Goal: Transaction & Acquisition: Purchase product/service

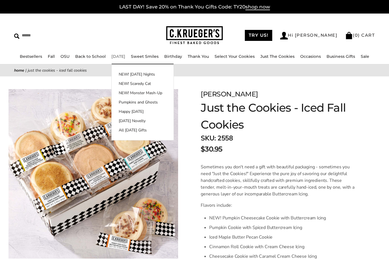
click at [119, 58] on link "[DATE]" at bounding box center [118, 56] width 14 height 5
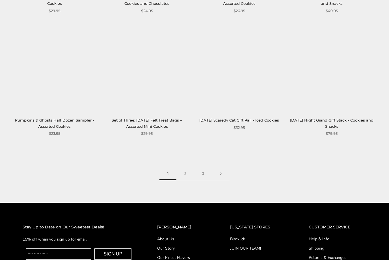
scroll to position [705, 0]
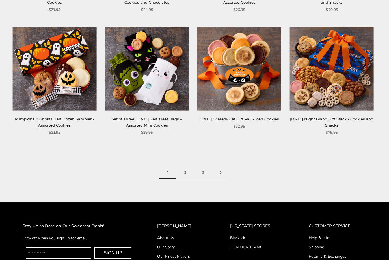
click at [188, 171] on link "2" at bounding box center [185, 173] width 18 height 13
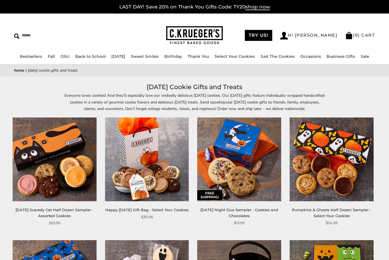
click at [241, 55] on link "Select Your Cookies" at bounding box center [234, 56] width 40 height 5
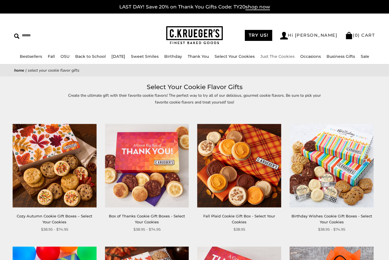
click at [283, 58] on link "Just The Cookies" at bounding box center [277, 56] width 34 height 5
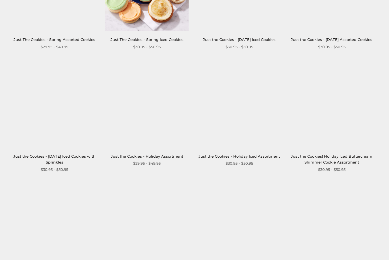
scroll to position [546, 0]
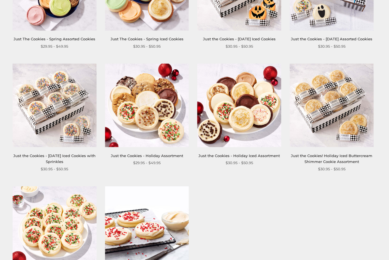
click at [339, 164] on link "Just the Cookies! Holiday Iced Buttercream Shimmer Cookie Assortment" at bounding box center [331, 159] width 81 height 10
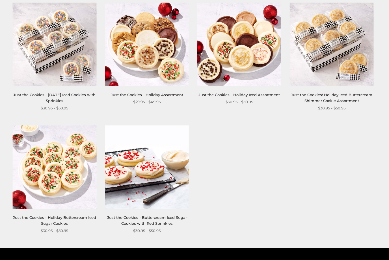
scroll to position [610, 0]
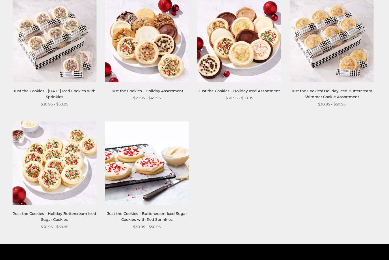
click at [66, 222] on link "Just the Cookies - Holiday Buttercream Iced Sugar Cookies" at bounding box center [54, 217] width 83 height 10
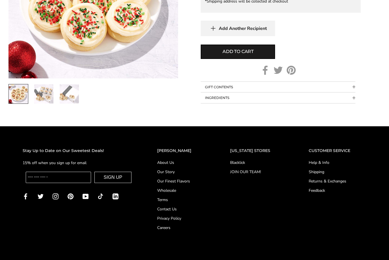
scroll to position [406, 0]
